Goal: Task Accomplishment & Management: Manage account settings

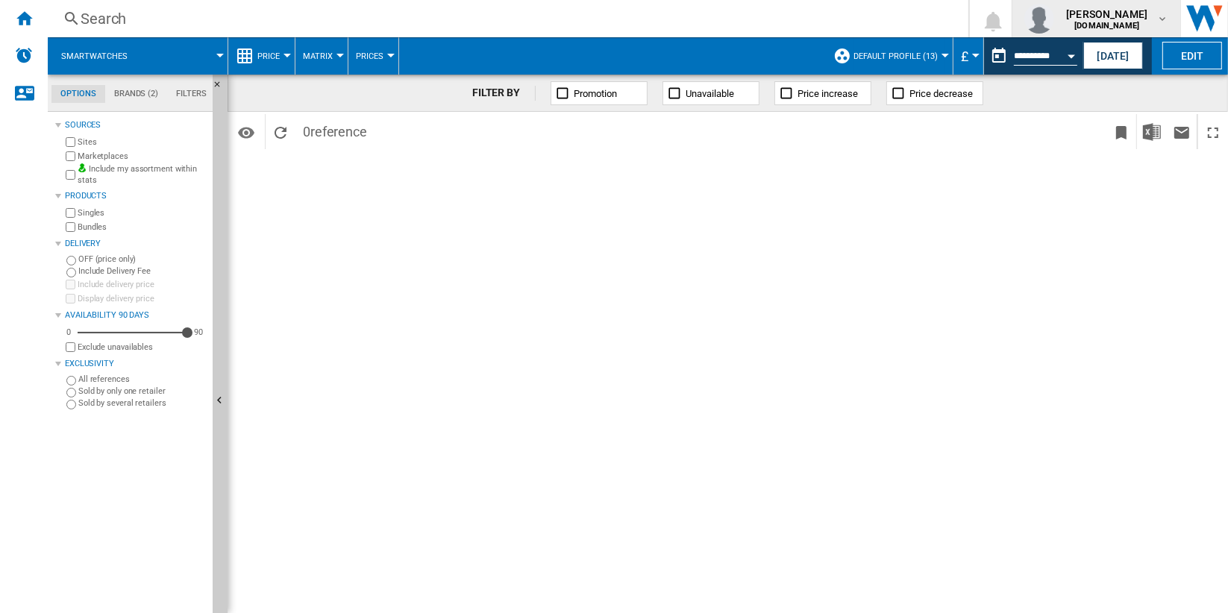
click at [1133, 14] on span "[PERSON_NAME]" at bounding box center [1106, 14] width 81 height 15
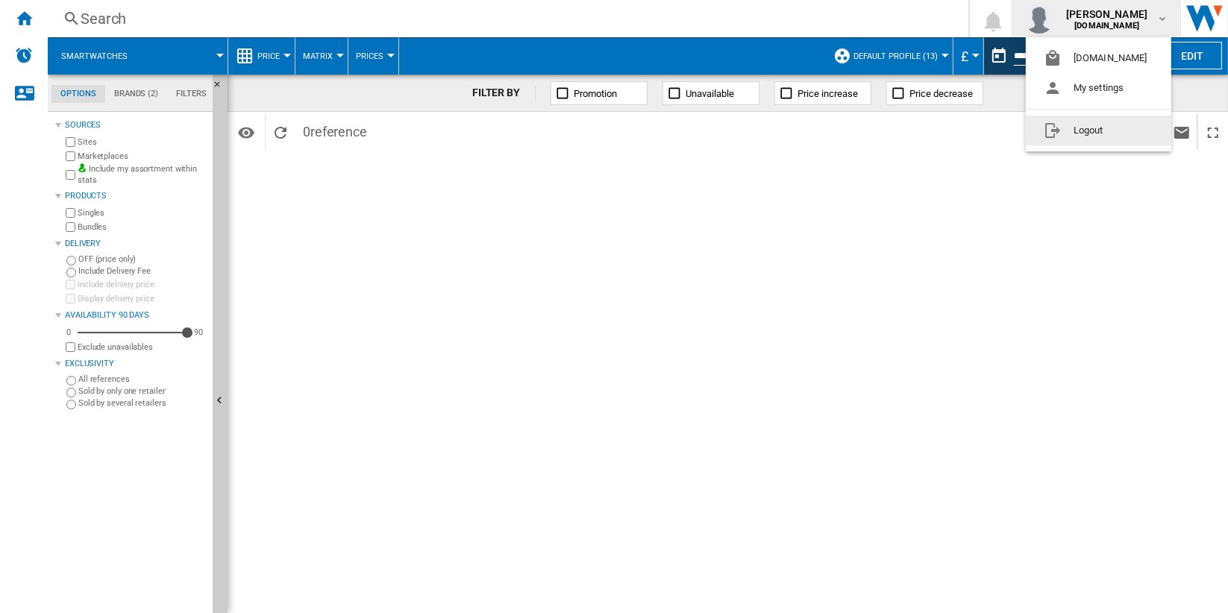
click at [1133, 122] on button "Logout" at bounding box center [1098, 131] width 145 height 30
